Goal: Task Accomplishment & Management: Manage account settings

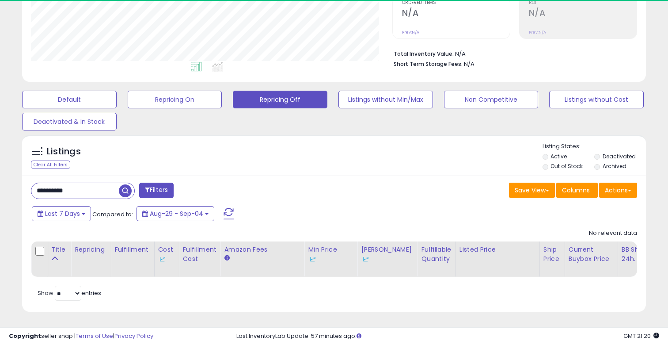
scroll to position [181, 361]
click at [87, 193] on input "**********" at bounding box center [74, 190] width 87 height 15
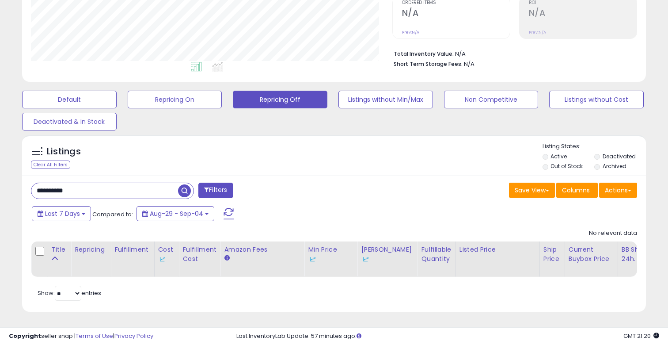
click at [87, 193] on input "**********" at bounding box center [104, 190] width 147 height 15
type input "*********"
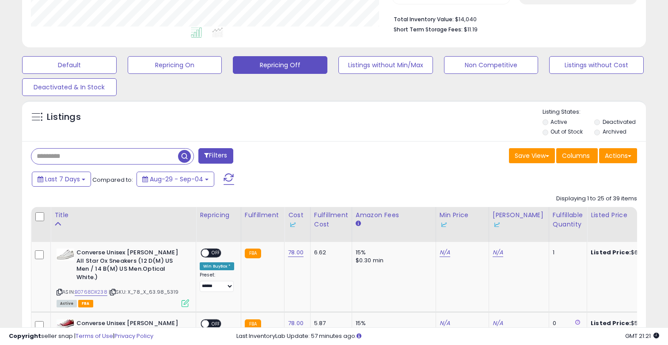
scroll to position [242, 0]
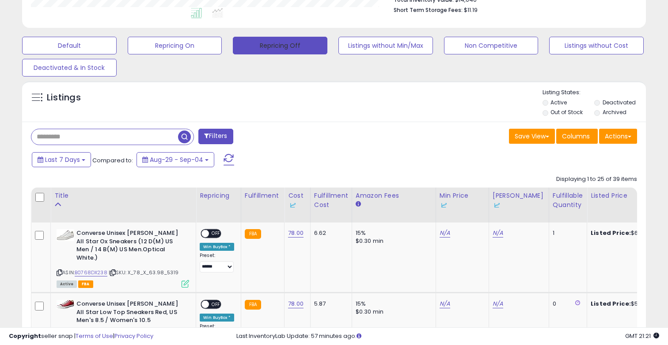
click at [287, 47] on button "Repricing Off" at bounding box center [280, 46] width 95 height 18
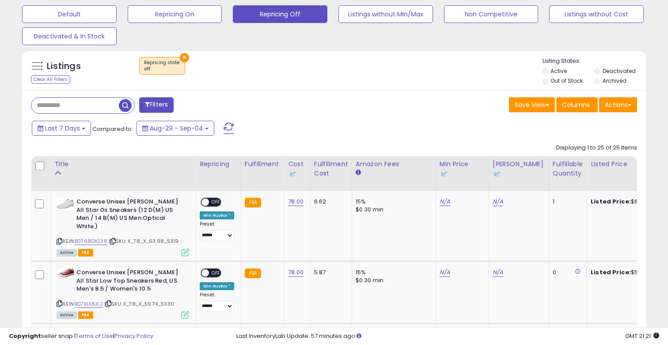
scroll to position [0, 0]
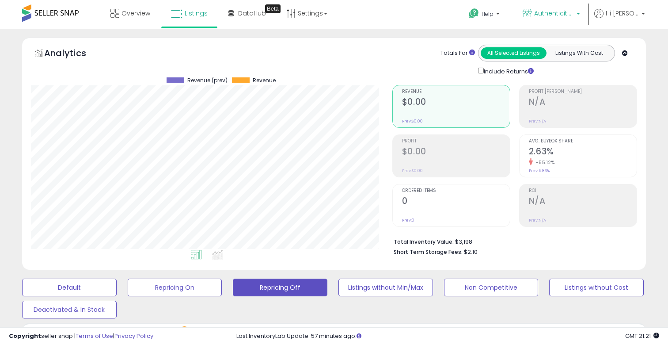
click at [559, 8] on link "Authenticity Verified" at bounding box center [551, 14] width 71 height 29
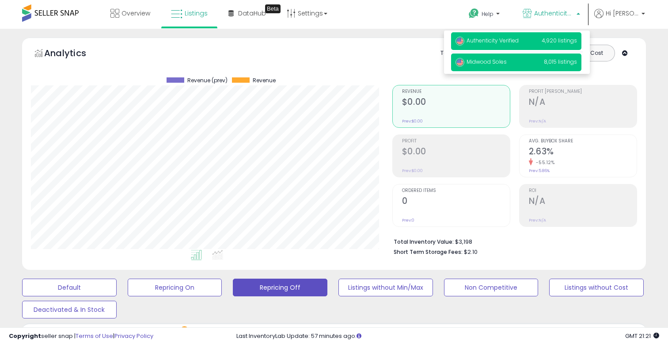
click at [541, 62] on p "Midwood Soles 8,015 listings" at bounding box center [516, 62] width 130 height 18
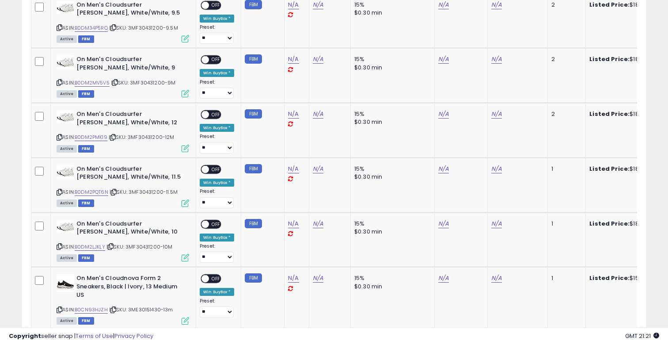
scroll to position [1656, 0]
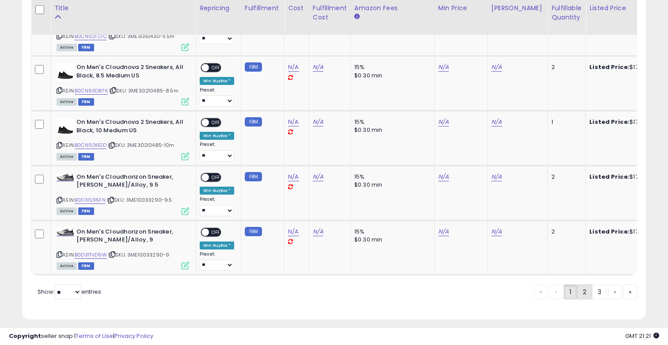
click at [588, 287] on link "2" at bounding box center [584, 291] width 15 height 15
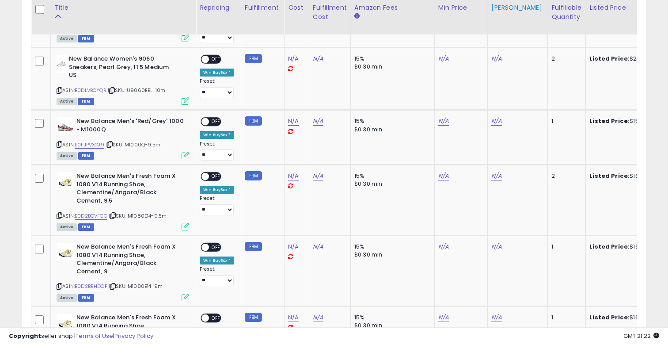
scroll to position [1658, 0]
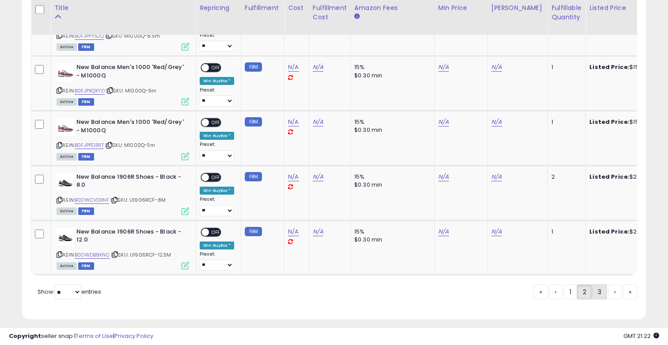
click at [600, 288] on link "3" at bounding box center [599, 291] width 15 height 15
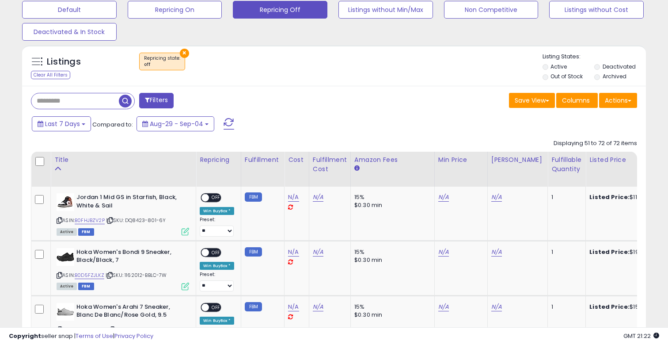
scroll to position [323, 0]
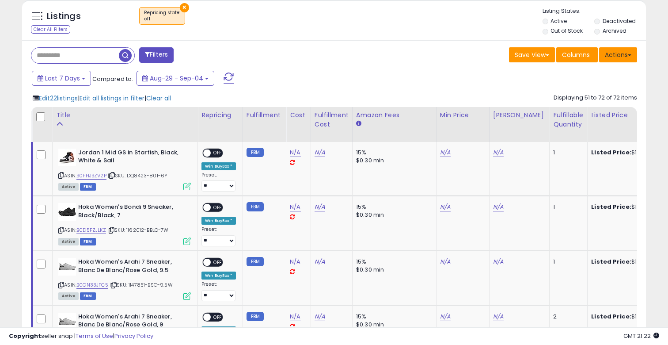
click at [616, 49] on button "Actions" at bounding box center [618, 54] width 38 height 15
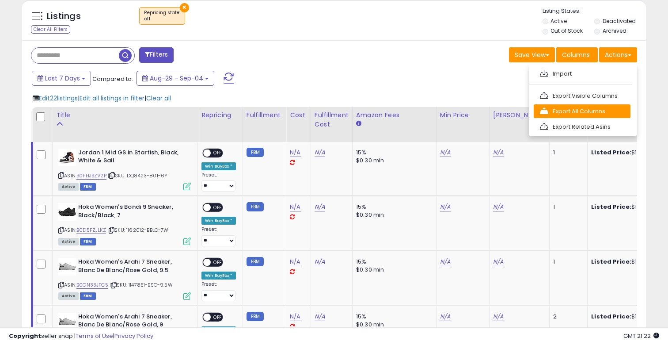
click at [592, 105] on link "Export All Columns" at bounding box center [582, 111] width 97 height 14
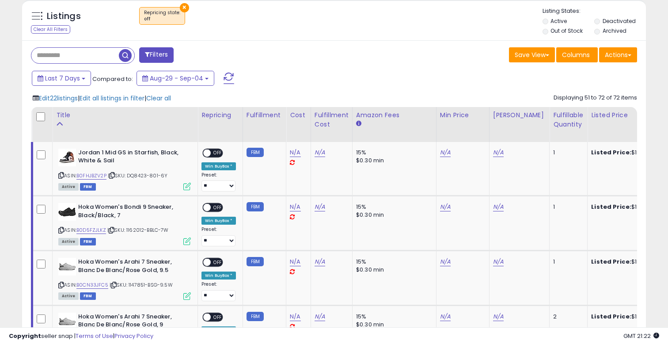
click at [437, 56] on div "Save View Save As New View Update Current View Columns Actions Import Export Vi…" at bounding box center [489, 55] width 310 height 17
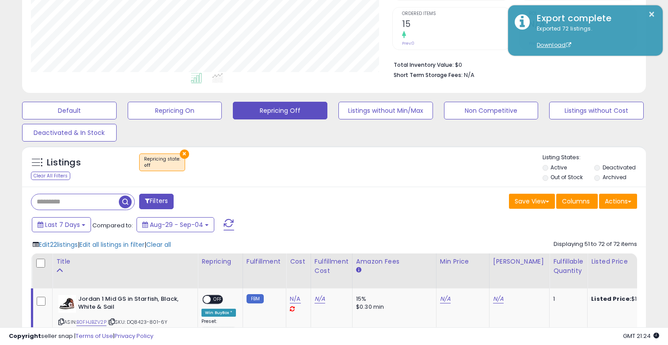
scroll to position [236, 0]
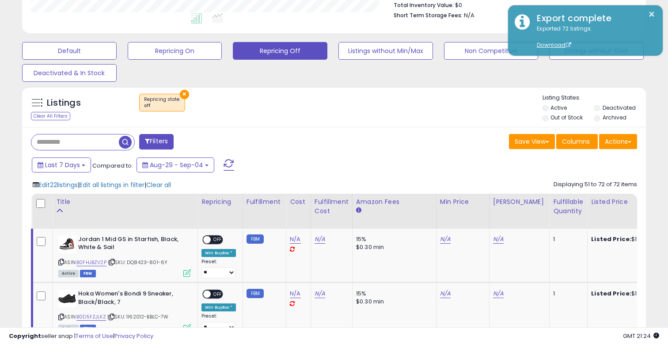
click at [616, 150] on div "Actions Import Export Visible Columns Export All Columns Export Related Asins" at bounding box center [618, 142] width 38 height 17
click at [616, 142] on button "Actions" at bounding box center [618, 141] width 38 height 15
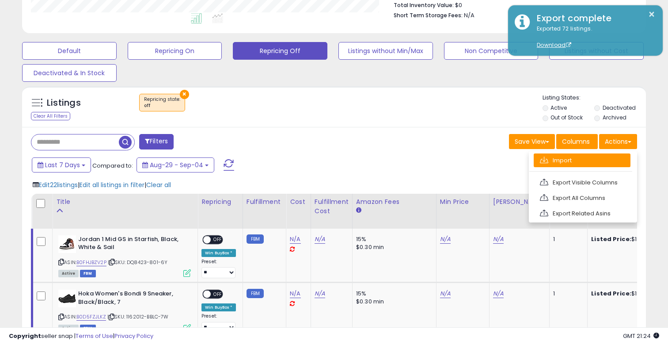
click at [546, 157] on span at bounding box center [544, 159] width 8 height 7
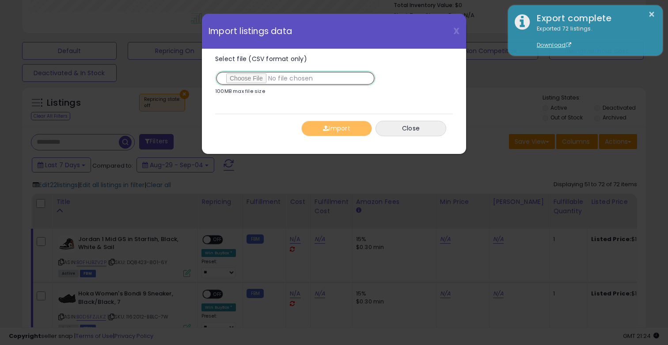
click at [245, 85] on input "Select file (CSV format only)" at bounding box center [295, 78] width 160 height 15
type input "**********"
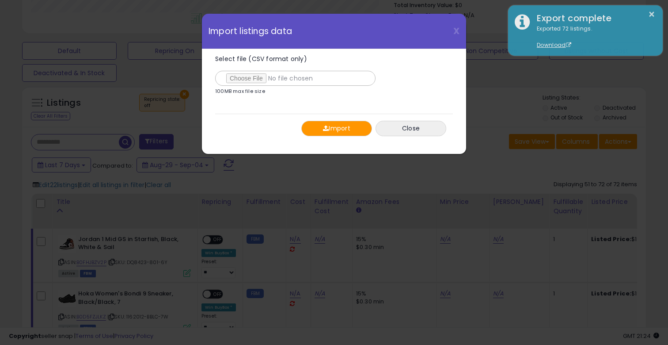
click at [335, 121] on button "Import" at bounding box center [336, 128] width 71 height 15
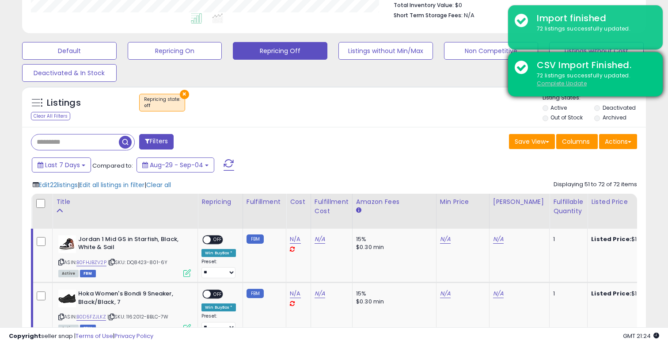
click at [558, 86] on u "Complete Update" at bounding box center [562, 84] width 50 height 8
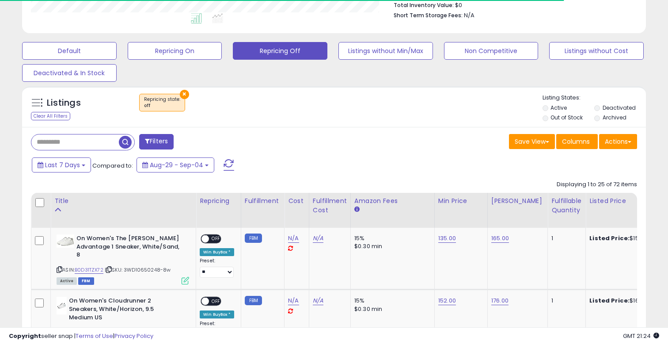
click at [34, 201] on th at bounding box center [40, 210] width 19 height 35
click at [34, 200] on th at bounding box center [40, 210] width 19 height 35
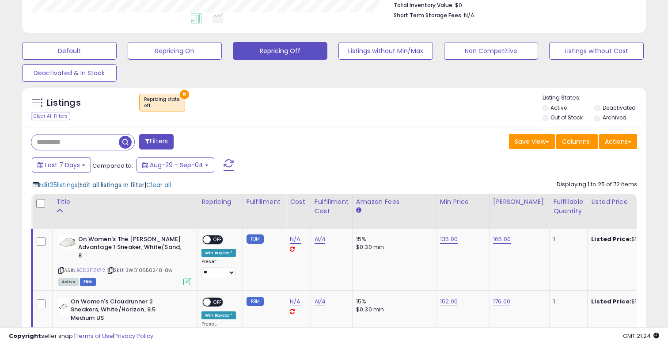
click at [117, 183] on span "Edit all listings in filter" at bounding box center [112, 184] width 65 height 9
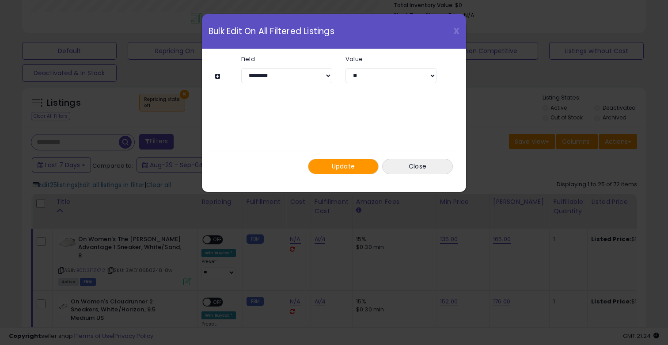
click at [217, 75] on button at bounding box center [219, 76] width 8 height 7
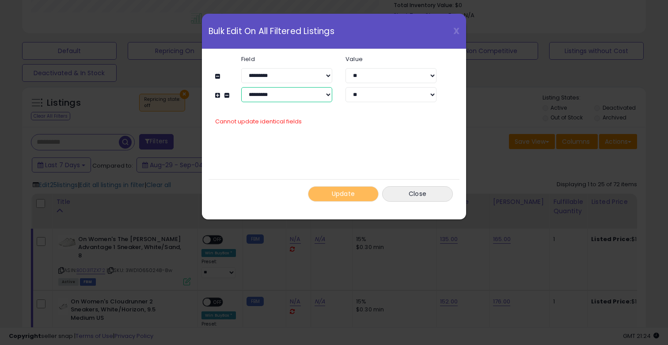
click at [318, 100] on select "**********" at bounding box center [286, 94] width 91 height 15
select select "**********"
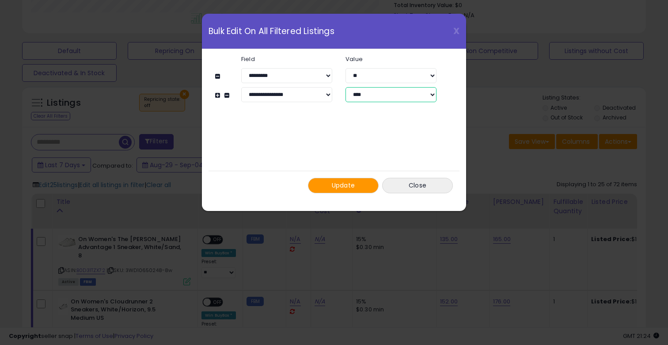
click at [373, 101] on select "**** **" at bounding box center [390, 94] width 91 height 15
select select "*****"
click at [342, 188] on span "Update" at bounding box center [343, 185] width 23 height 9
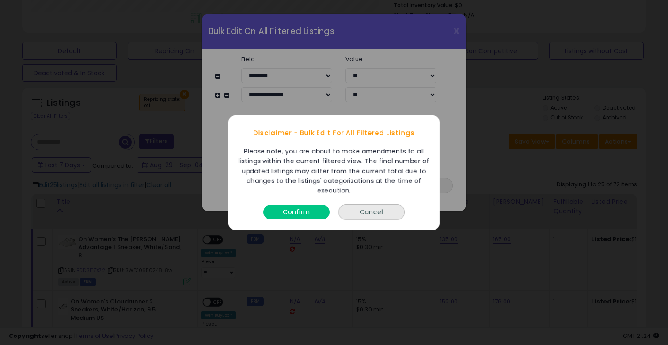
click at [293, 209] on button "Confirm" at bounding box center [296, 211] width 66 height 15
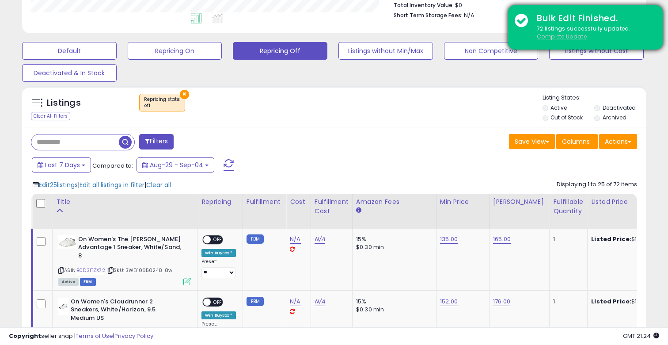
click at [571, 39] on u "Complete Update" at bounding box center [562, 37] width 50 height 8
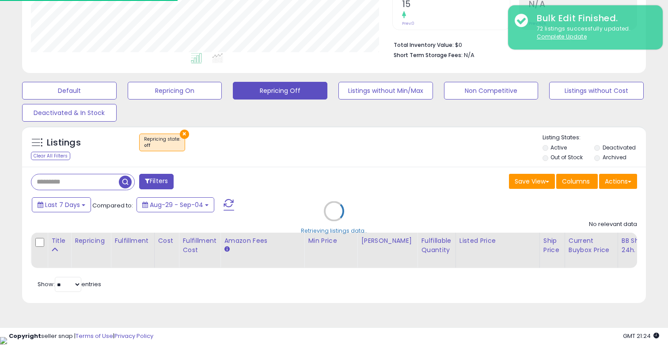
scroll to position [188, 0]
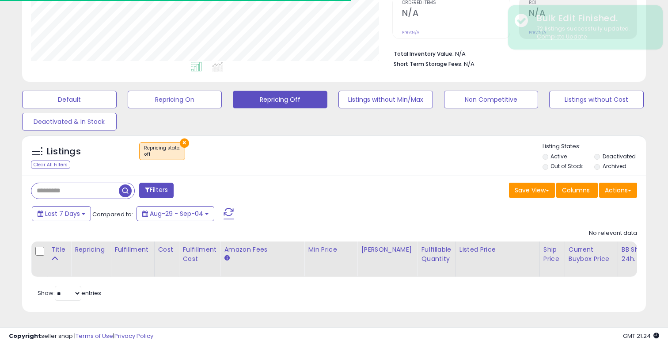
click at [182, 140] on button "×" at bounding box center [184, 142] width 9 height 9
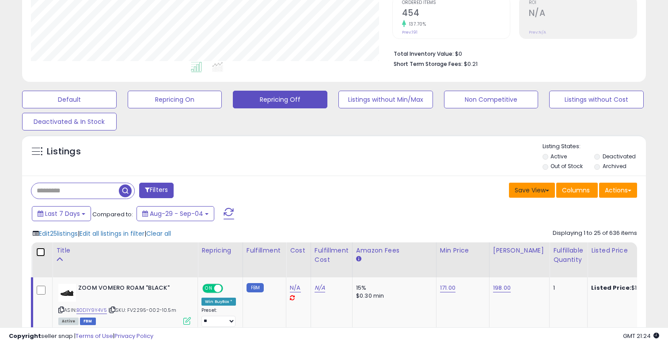
scroll to position [181, 361]
click at [623, 195] on button "Actions" at bounding box center [618, 189] width 38 height 15
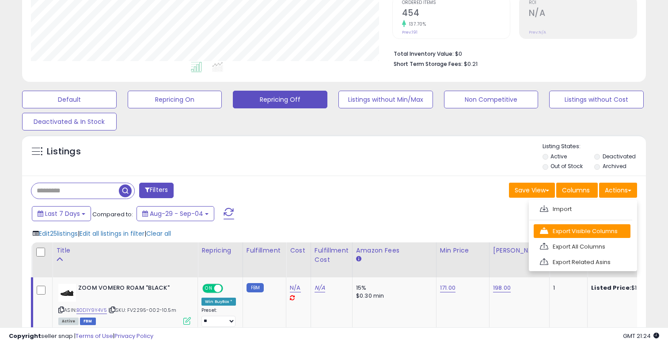
click at [601, 236] on link "Export Visible Columns" at bounding box center [582, 231] width 97 height 14
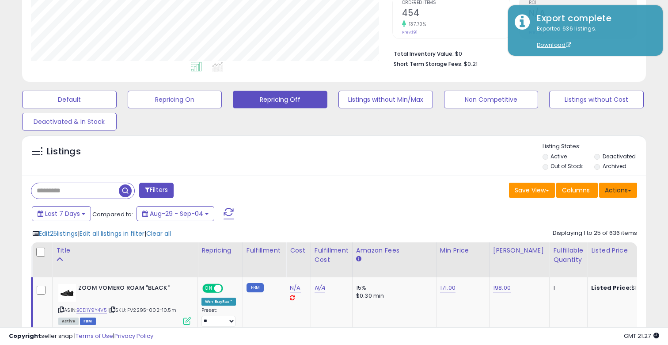
click at [610, 187] on button "Actions" at bounding box center [618, 189] width 38 height 15
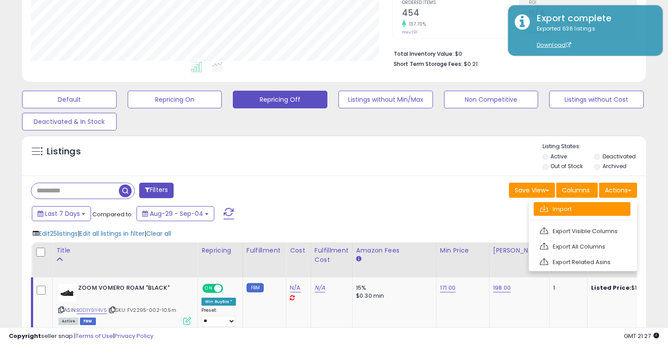
click at [553, 208] on link "Import" at bounding box center [582, 209] width 97 height 14
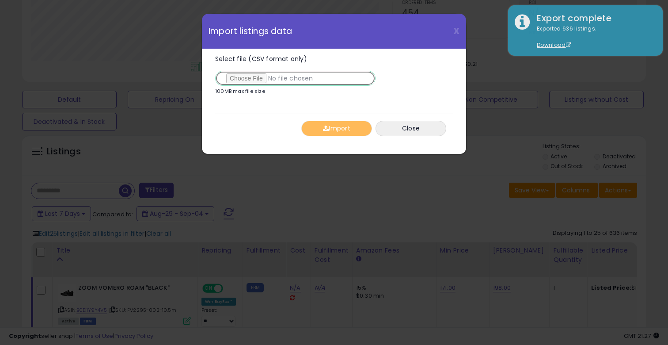
click at [233, 80] on input "Select file (CSV format only)" at bounding box center [295, 78] width 160 height 15
type input "**********"
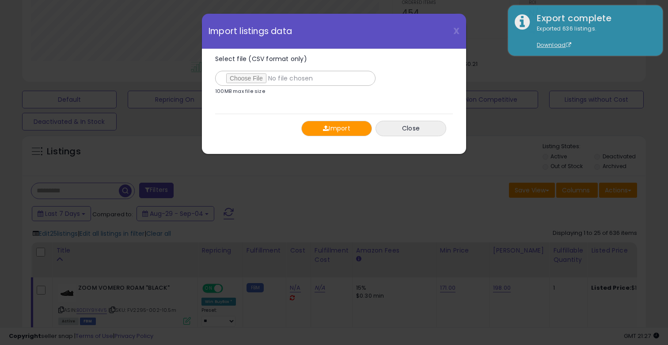
click at [328, 128] on button "Import" at bounding box center [336, 128] width 71 height 15
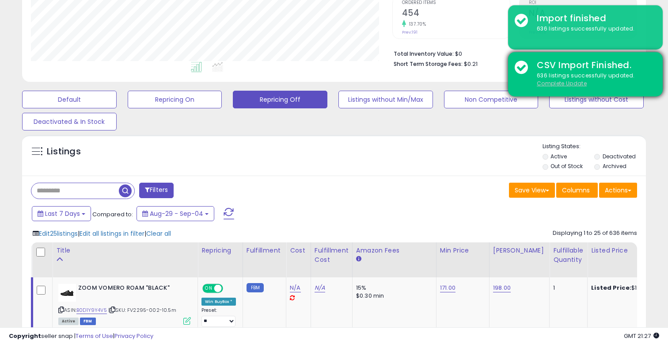
click at [544, 81] on u "Complete Update" at bounding box center [562, 84] width 50 height 8
